Goal: Information Seeking & Learning: Check status

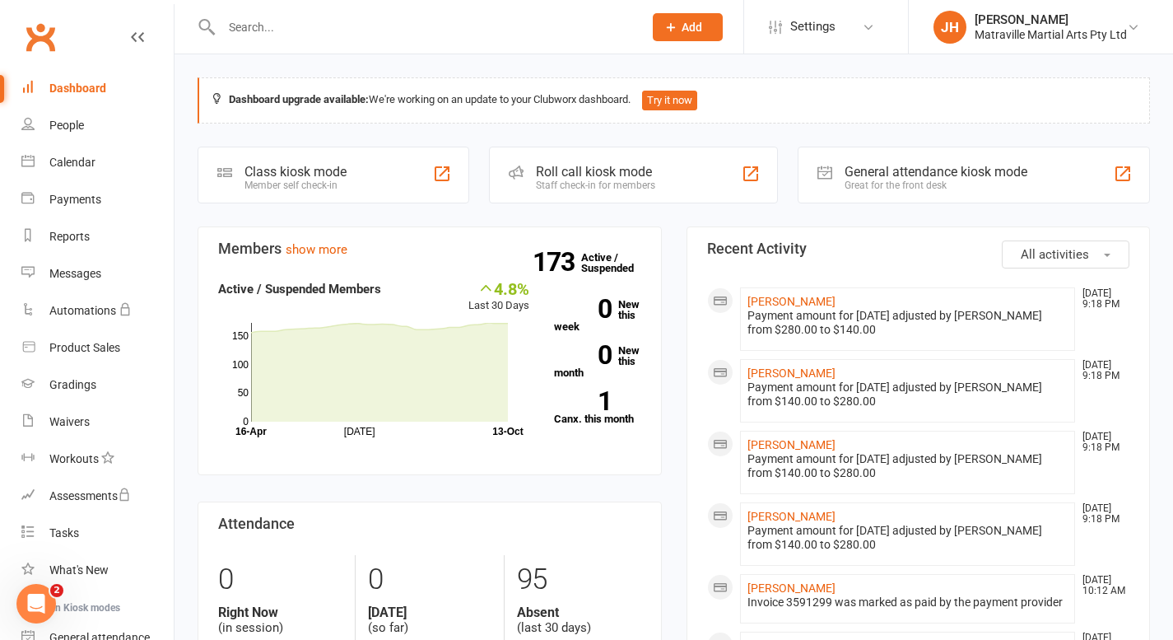
click at [319, 30] on input "text" at bounding box center [424, 27] width 415 height 23
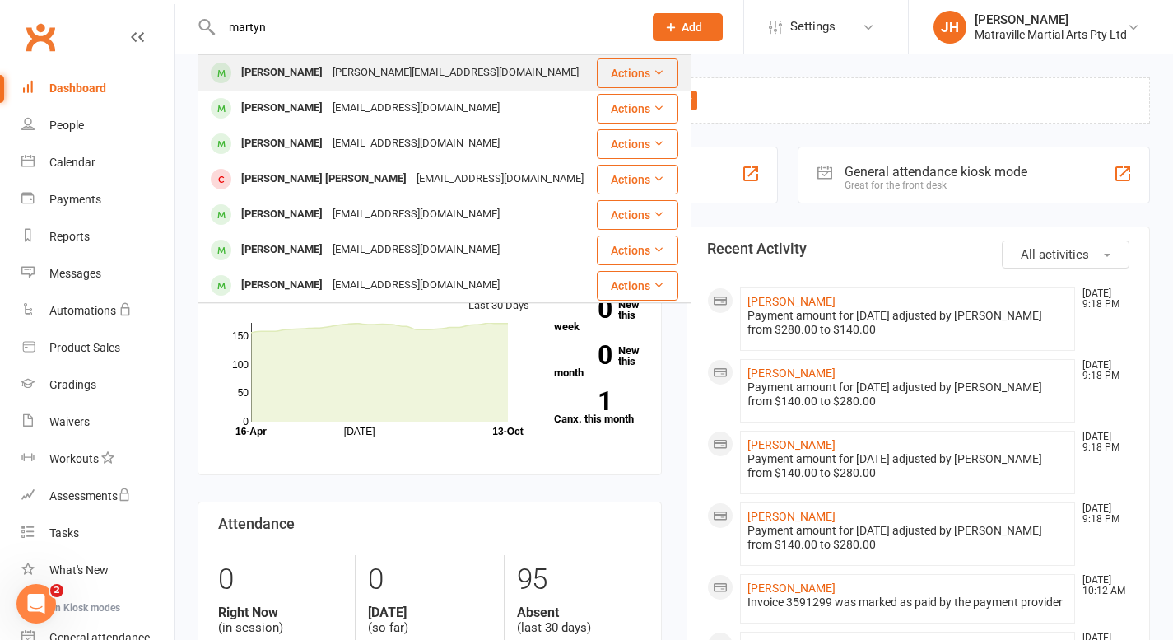
type input "martyn"
click at [268, 66] on div "[PERSON_NAME]" at bounding box center [281, 73] width 91 height 24
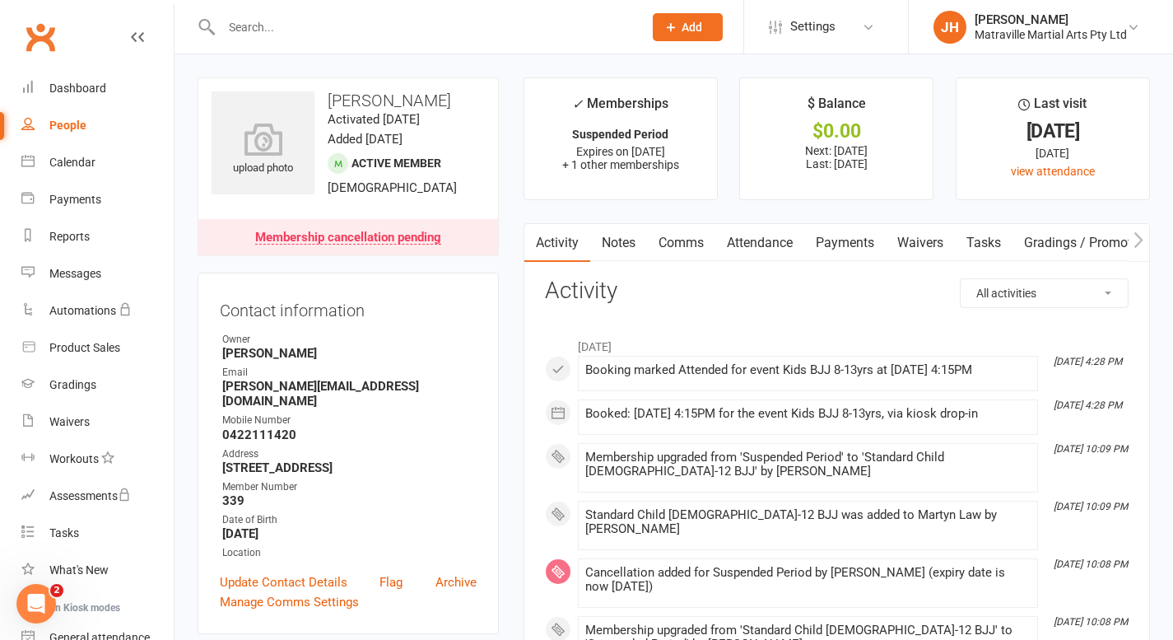
click at [850, 245] on link "Payments" at bounding box center [844, 243] width 81 height 38
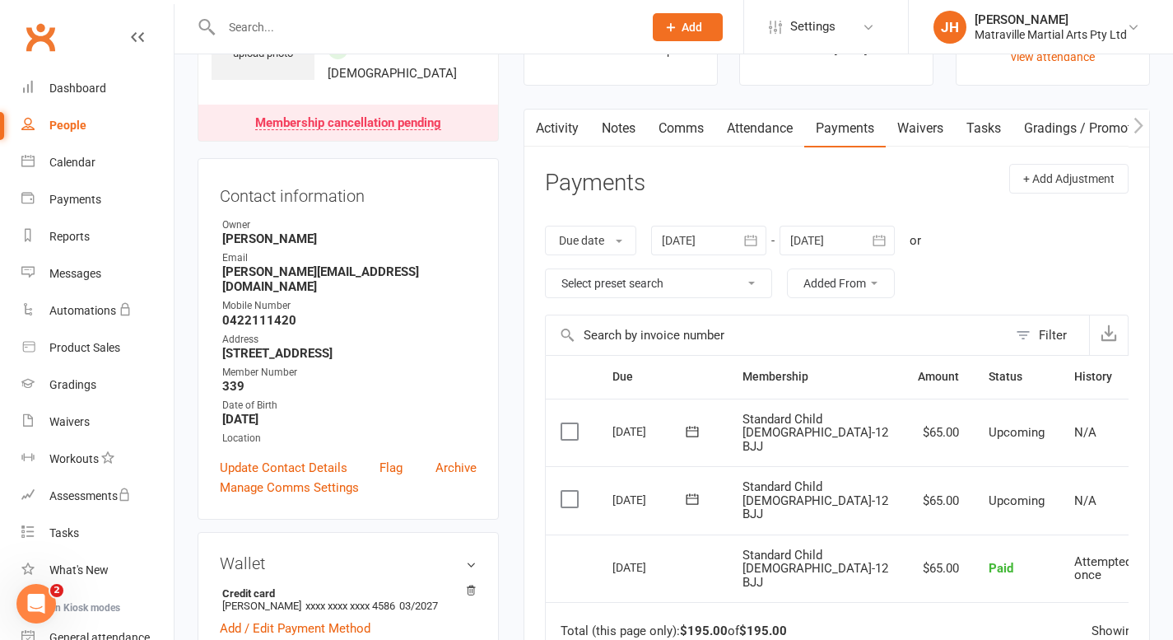
scroll to position [179, 0]
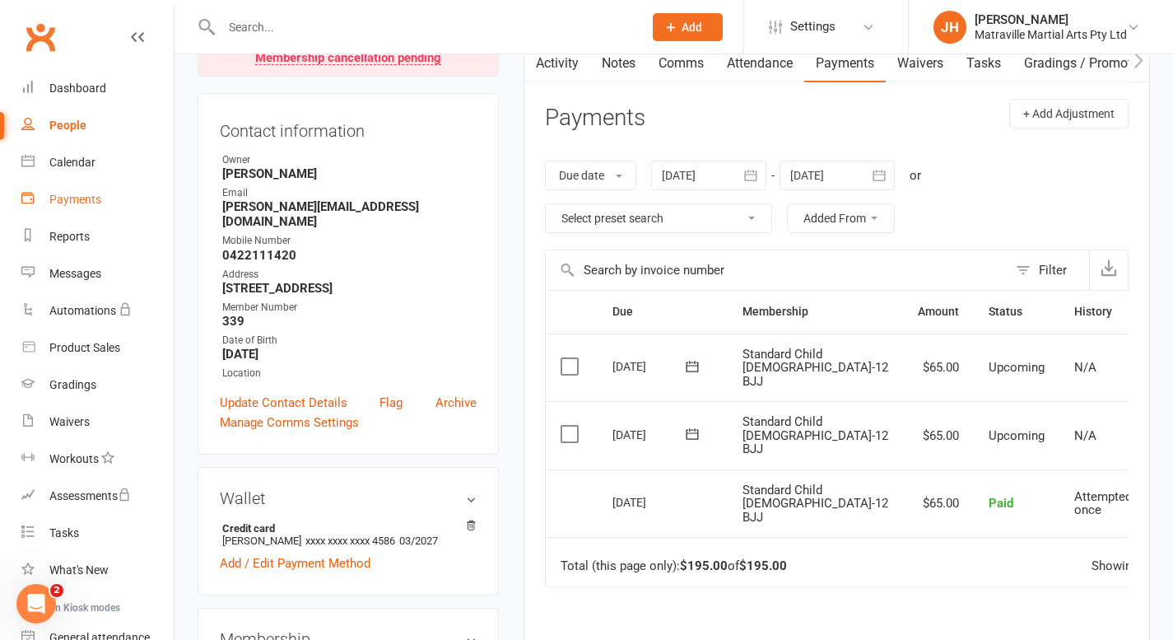
click at [75, 204] on div "Payments" at bounding box center [75, 199] width 52 height 13
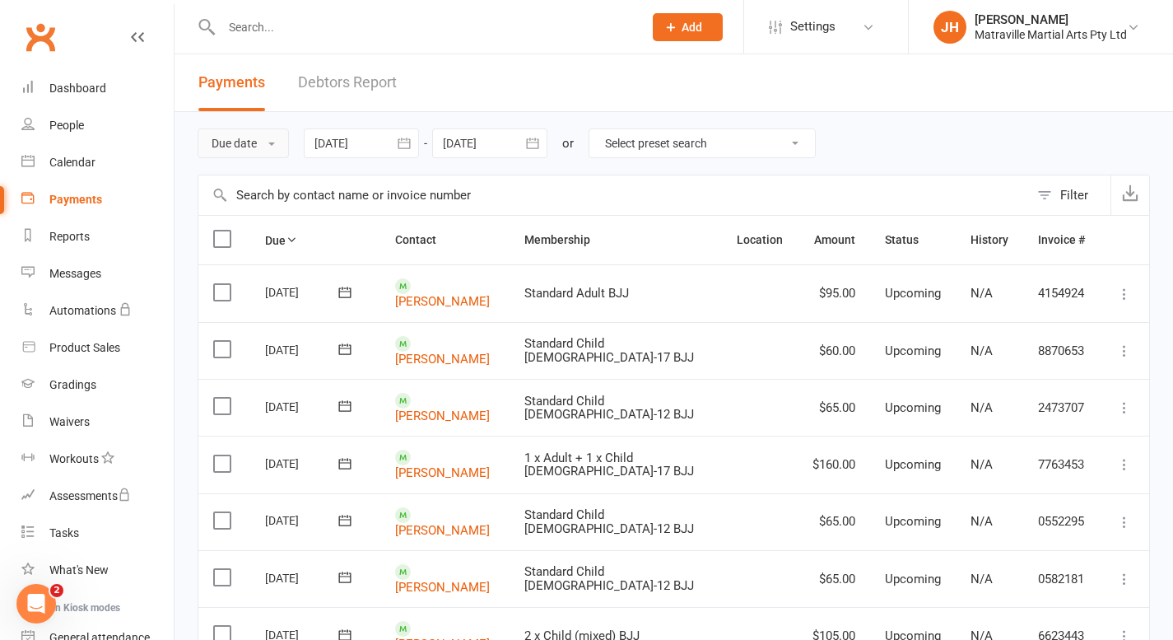
click at [270, 145] on button "Due date" at bounding box center [243, 143] width 91 height 30
click at [267, 249] on link "Date failed" at bounding box center [279, 246] width 163 height 33
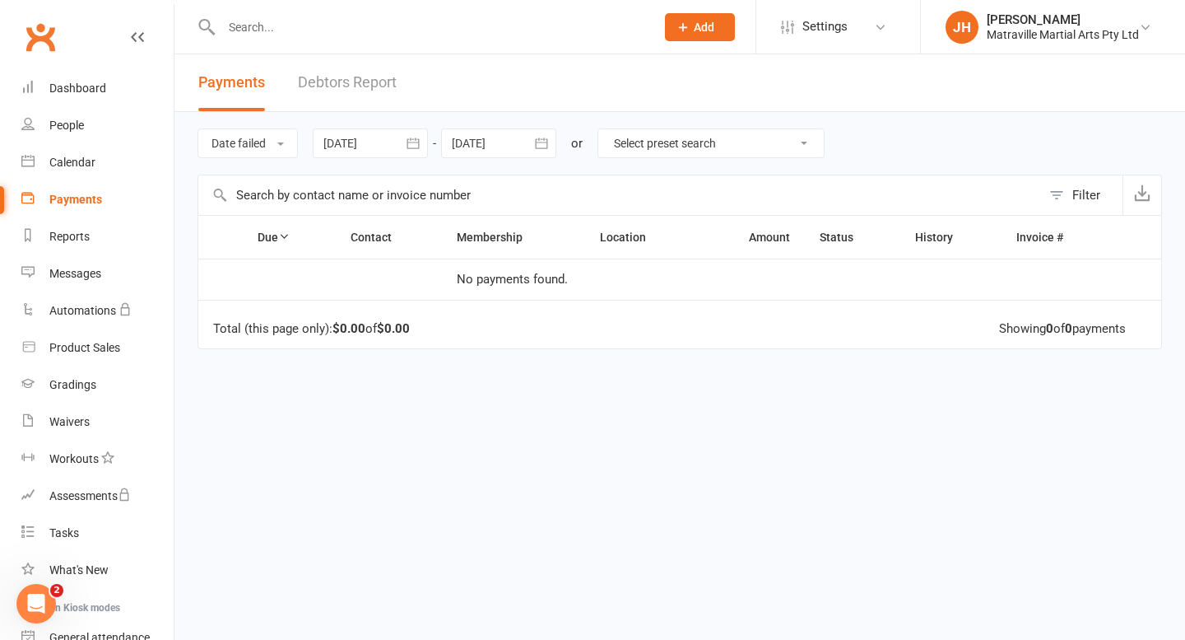
click at [301, 28] on input "text" at bounding box center [430, 27] width 427 height 23
type input "[PERSON_NAME]"
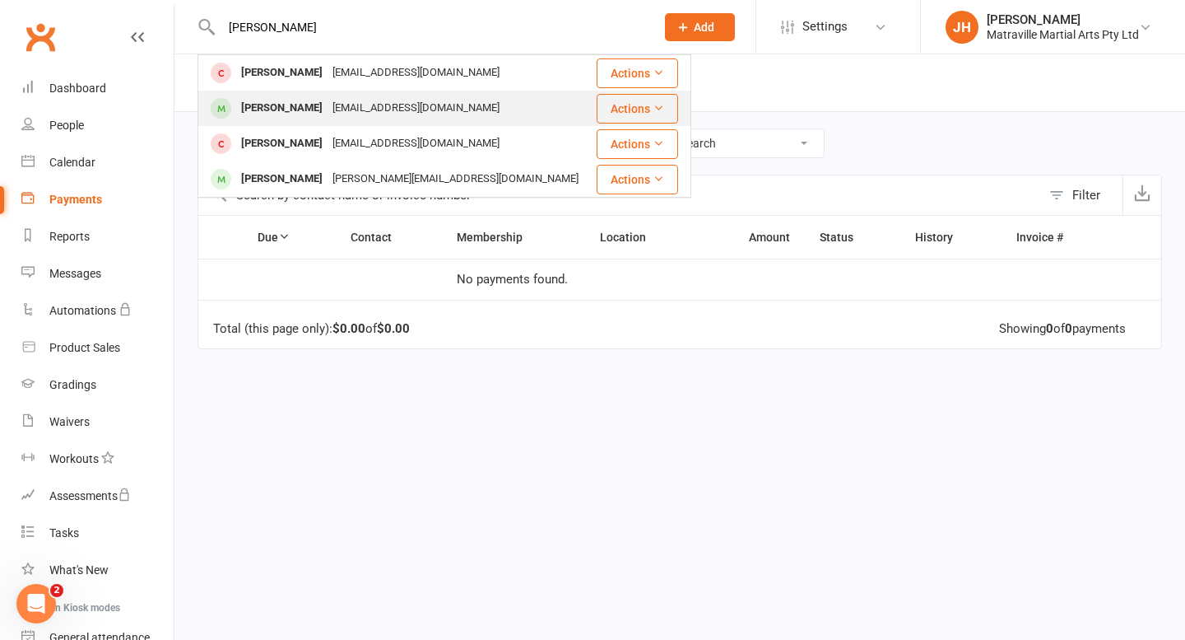
click at [291, 109] on div "[PERSON_NAME]" at bounding box center [281, 108] width 91 height 24
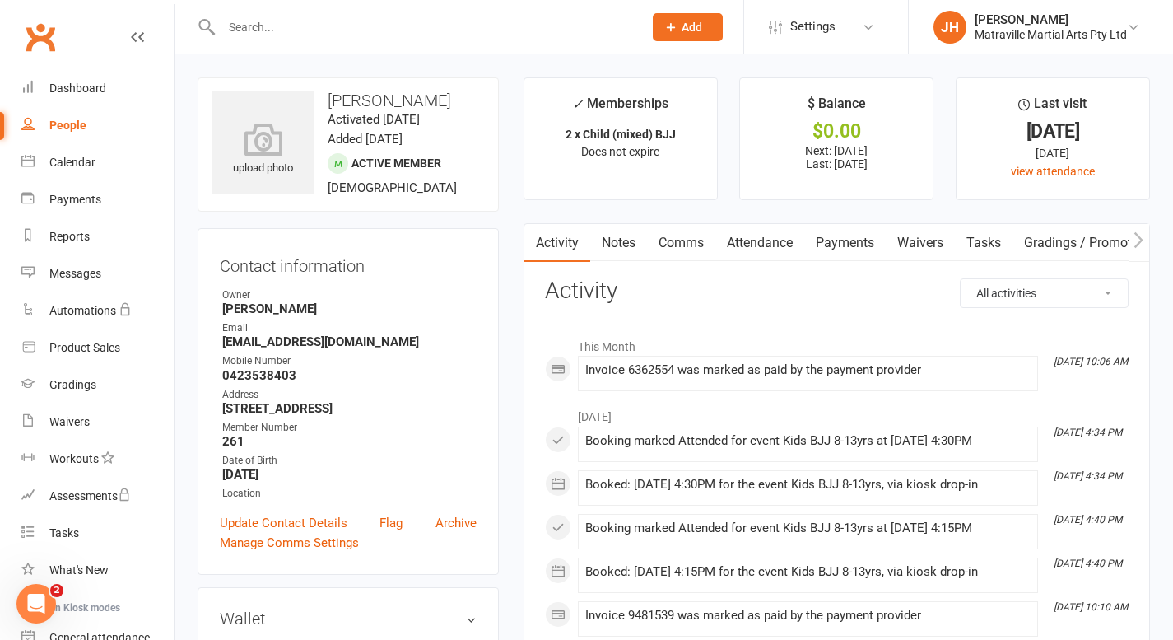
click at [849, 239] on link "Payments" at bounding box center [844, 243] width 81 height 38
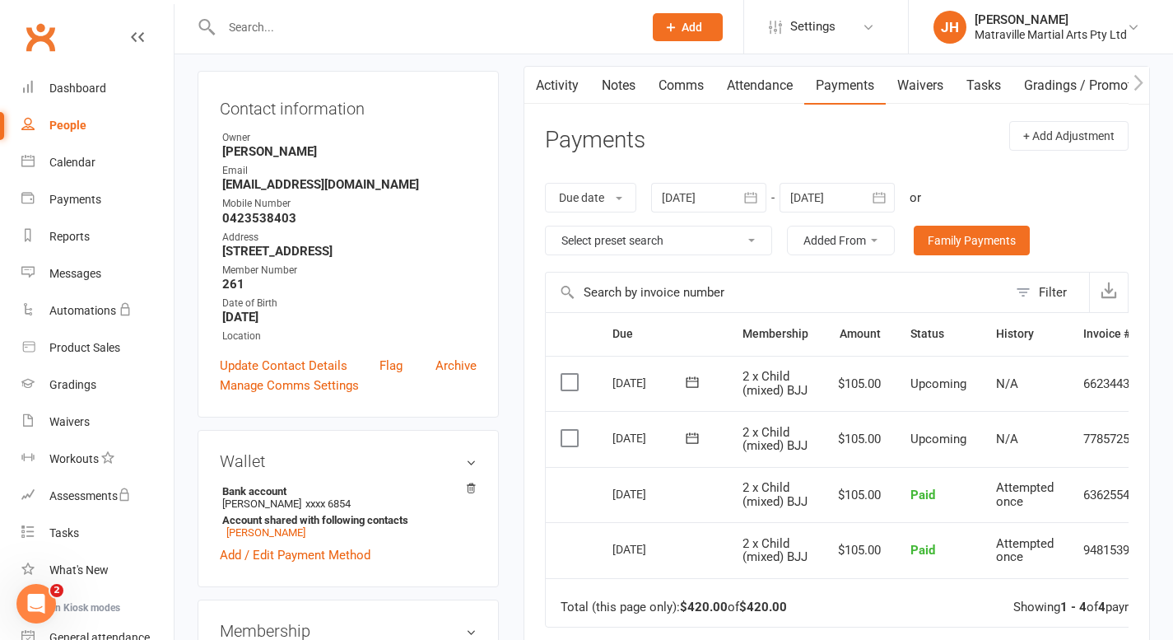
scroll to position [158, 0]
